Goal: Information Seeking & Learning: Learn about a topic

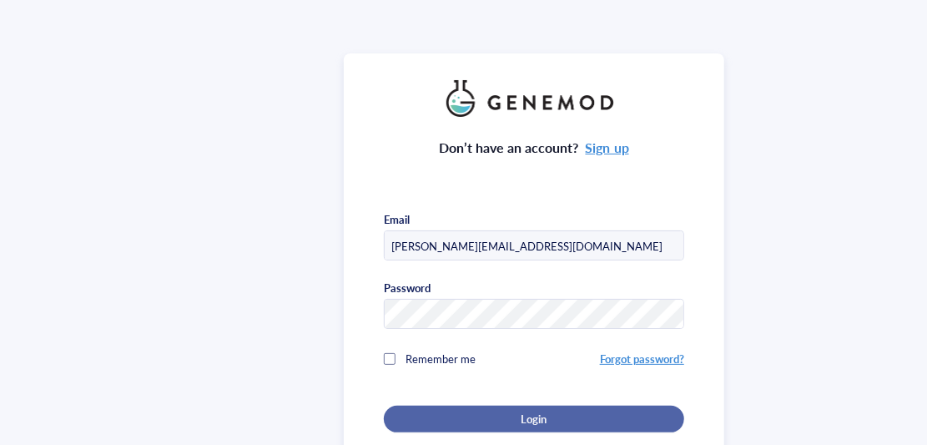
click at [482, 415] on div "Login" at bounding box center [533, 418] width 247 height 15
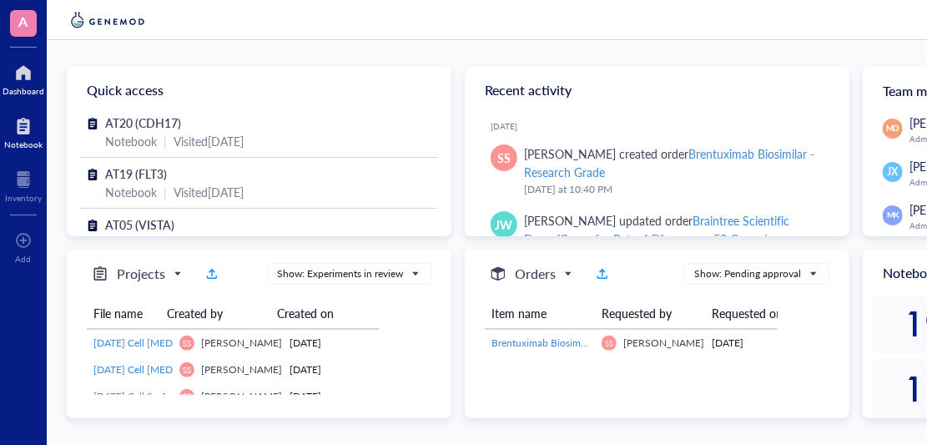
click at [21, 133] on div at bounding box center [23, 126] width 38 height 27
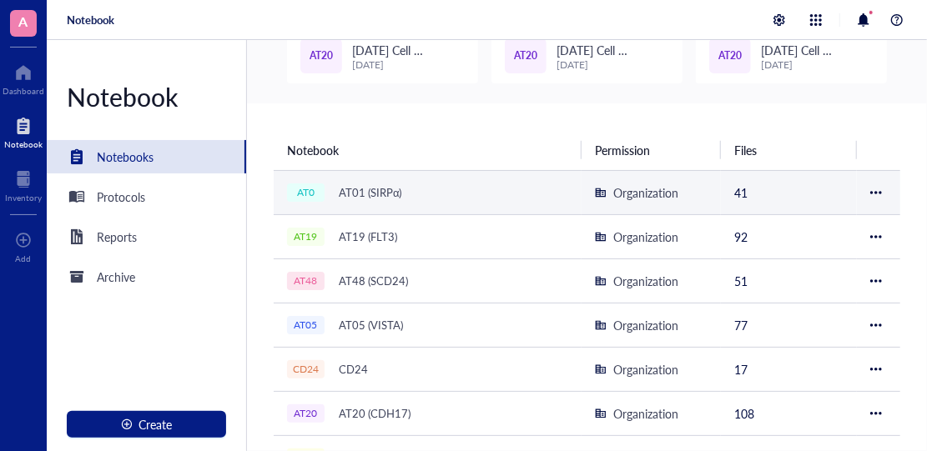
scroll to position [167, 0]
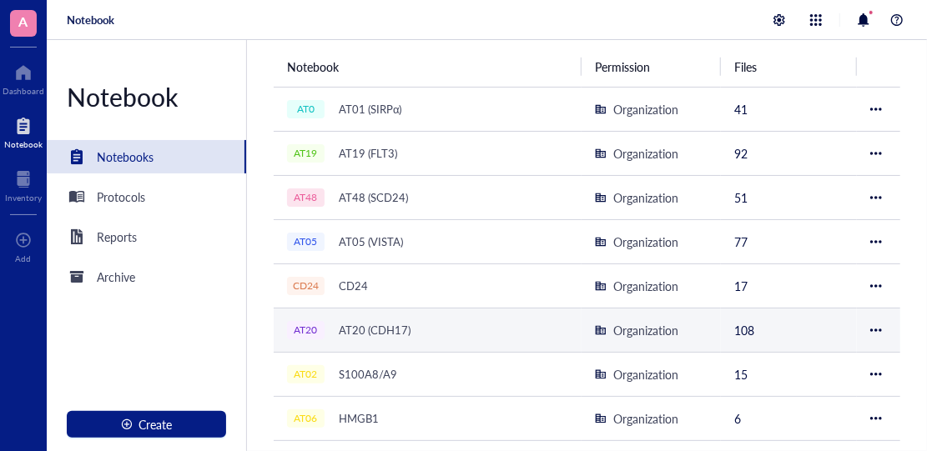
click at [384, 325] on div "AT20 (CDH17)" at bounding box center [374, 330] width 87 height 23
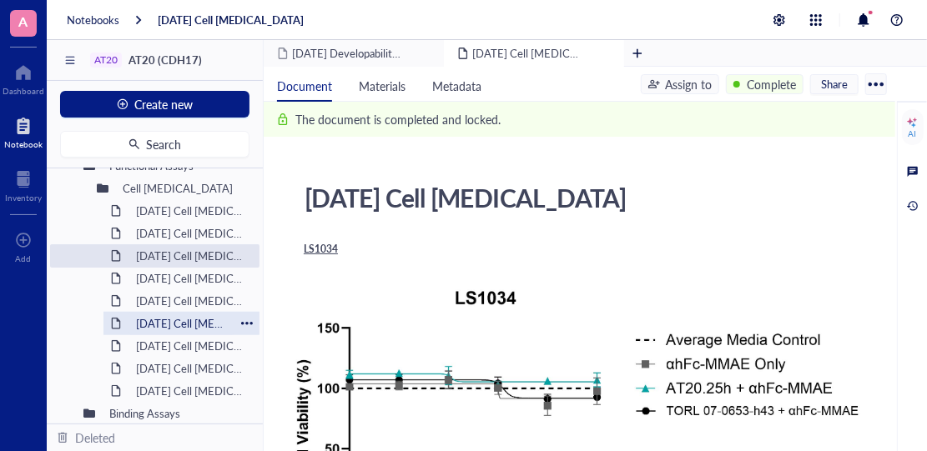
scroll to position [654, 0]
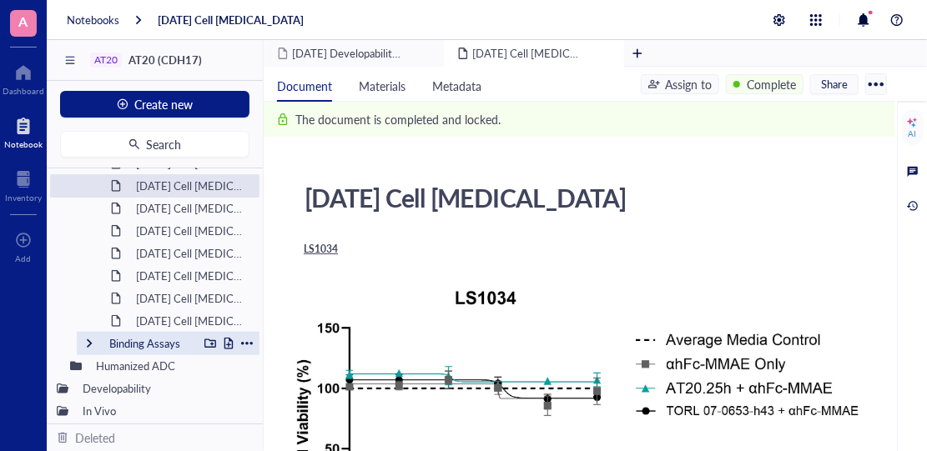
click at [165, 335] on div "Binding Assays" at bounding box center [150, 343] width 96 height 23
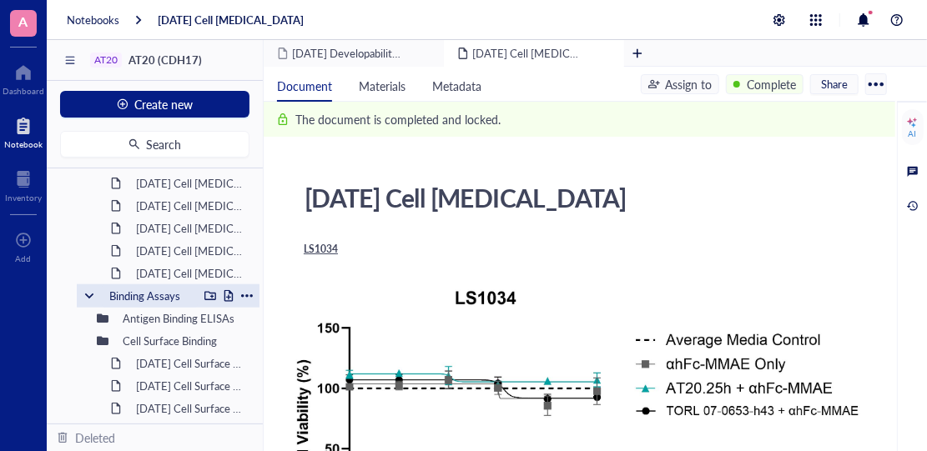
scroll to position [738, 0]
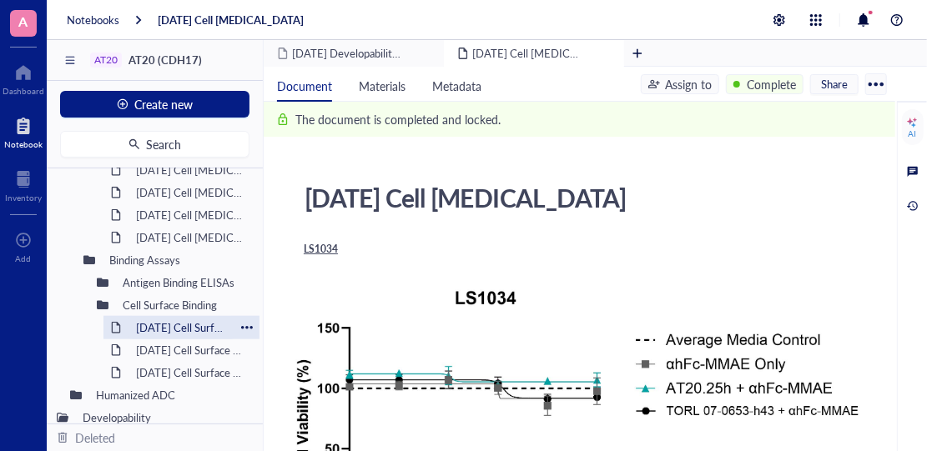
click at [172, 326] on div "[DATE] Cell Surface Binding" at bounding box center [181, 327] width 106 height 23
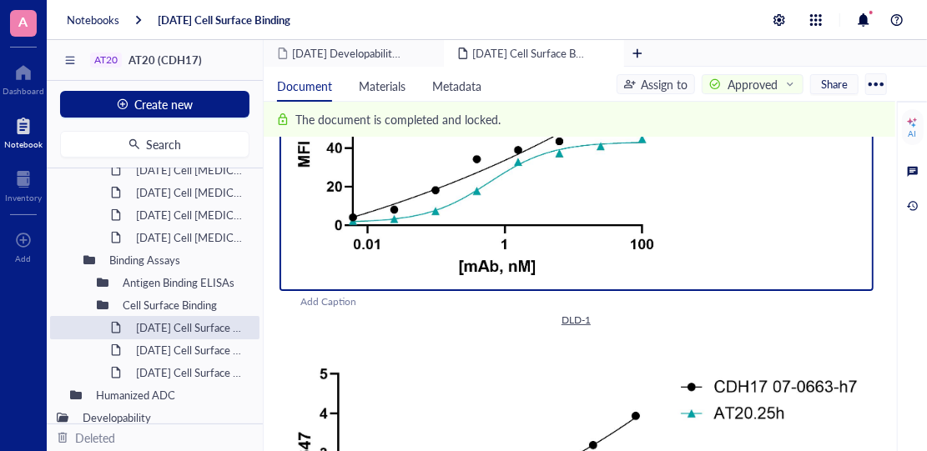
scroll to position [417, 0]
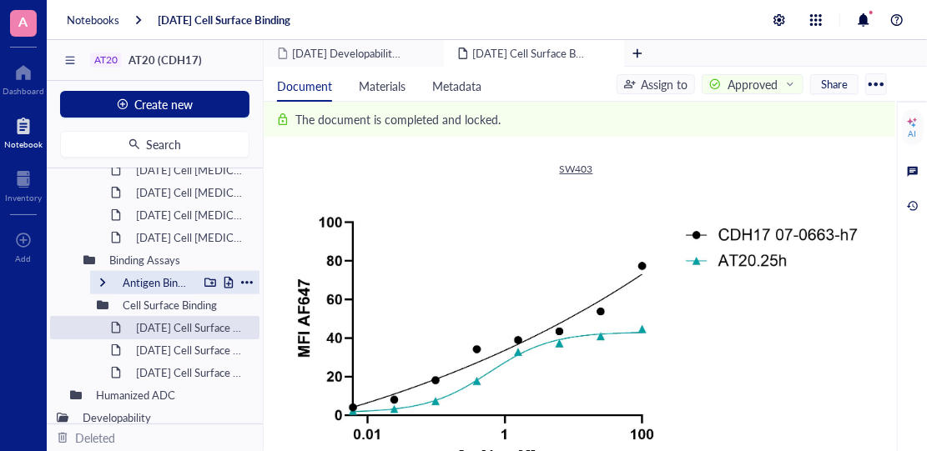
click at [184, 283] on div "Antigen Binding ELISAs" at bounding box center [156, 282] width 83 height 23
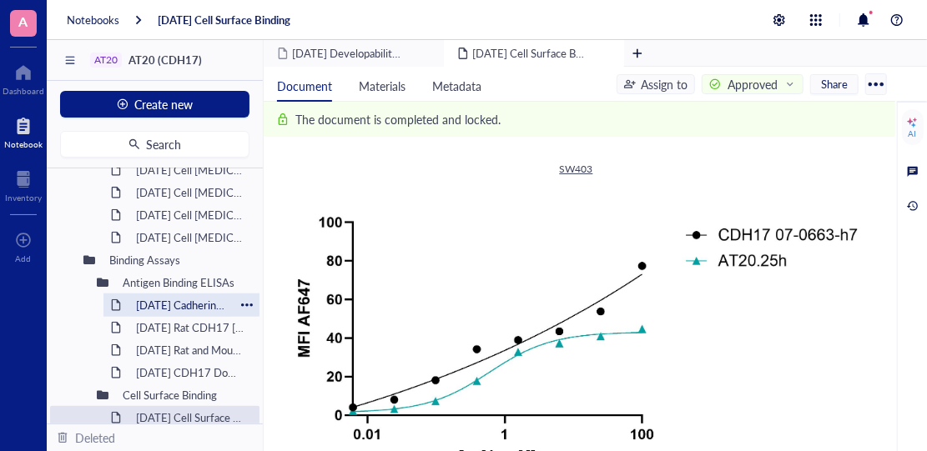
click at [185, 299] on div "[DATE] Cadherin Specificity ELISA" at bounding box center [181, 305] width 106 height 23
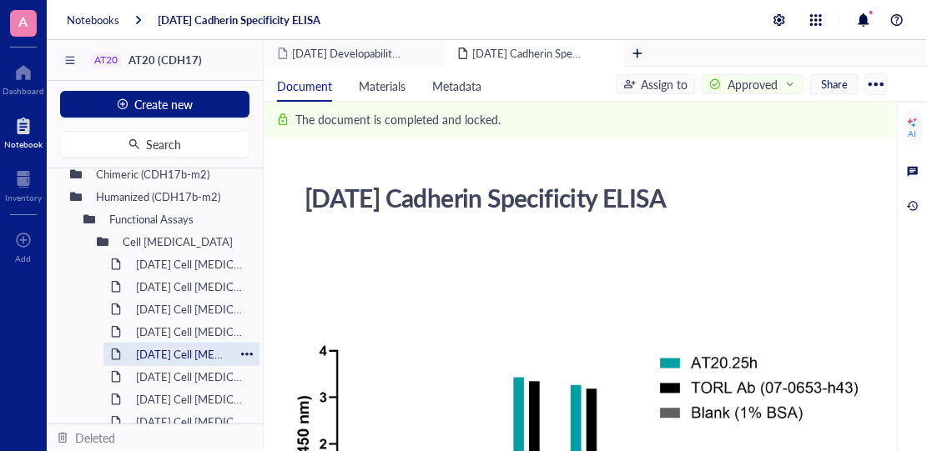
scroll to position [441, 0]
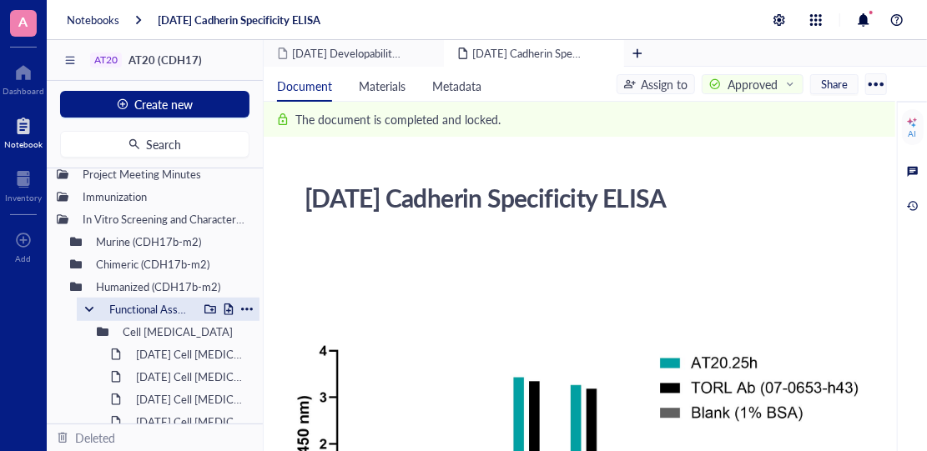
click at [88, 310] on div at bounding box center [89, 310] width 12 height 12
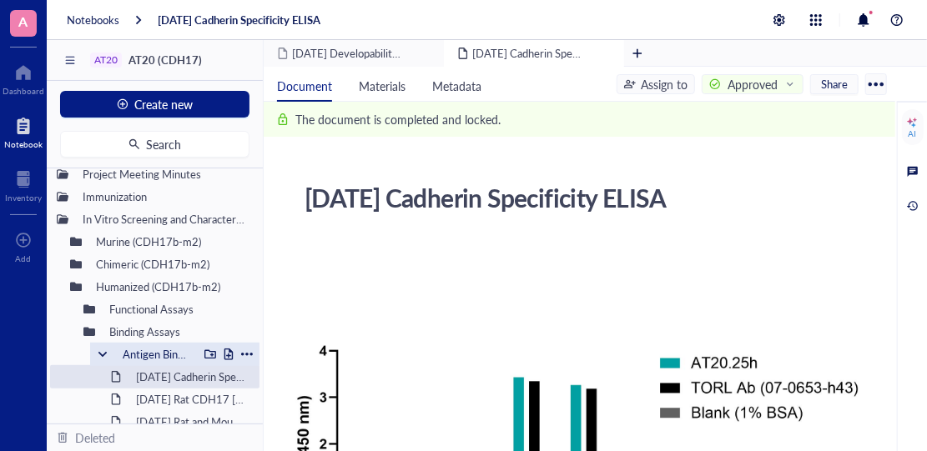
click at [103, 353] on div at bounding box center [103, 355] width 12 height 12
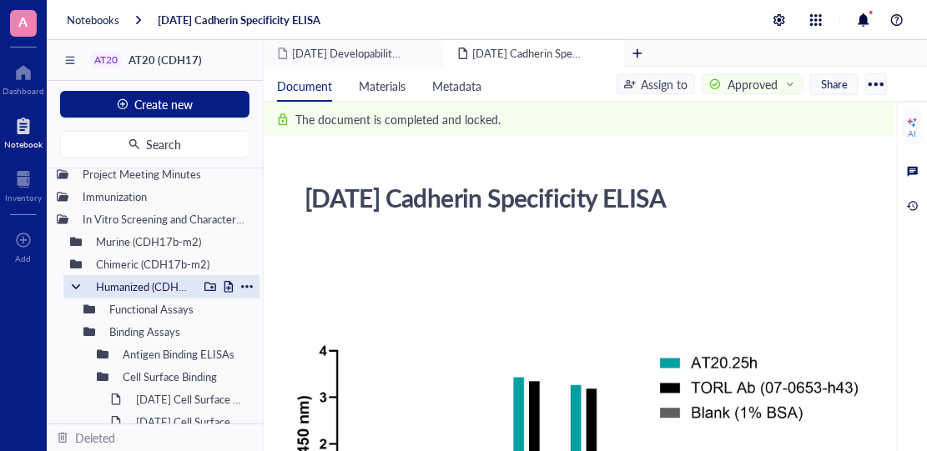
click at [74, 289] on div at bounding box center [76, 287] width 12 height 12
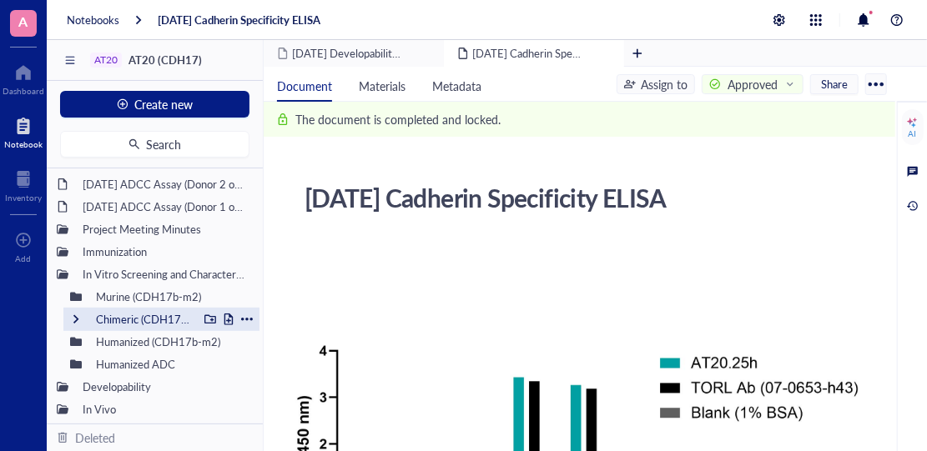
scroll to position [384, 0]
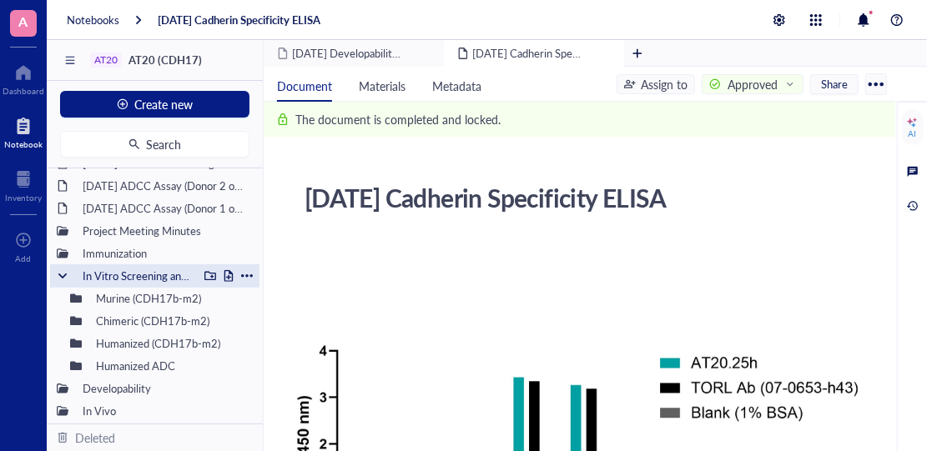
click at [58, 279] on div at bounding box center [63, 276] width 12 height 12
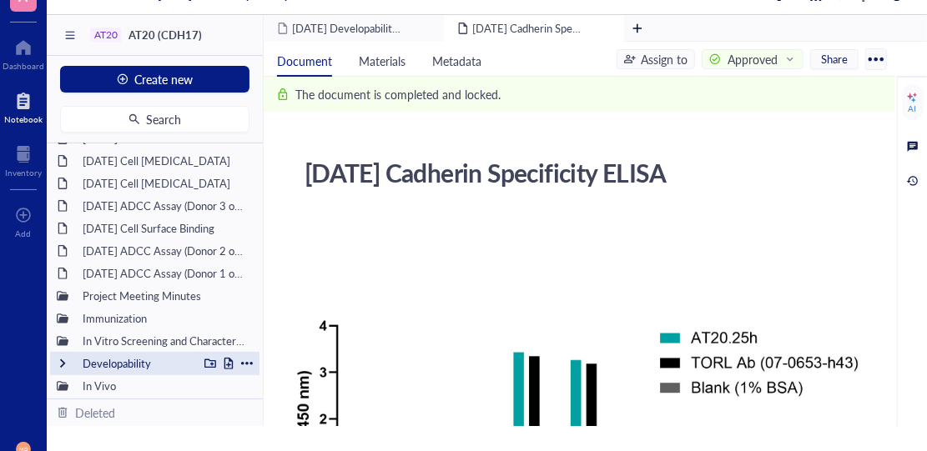
scroll to position [0, 0]
